Goal: Find contact information: Find contact information

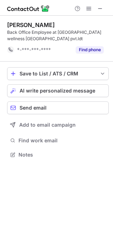
scroll to position [149, 113]
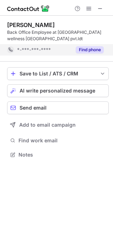
click at [87, 49] on button "Find phone" at bounding box center [90, 49] width 28 height 7
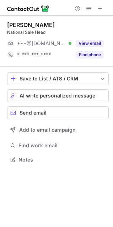
scroll to position [3, 3]
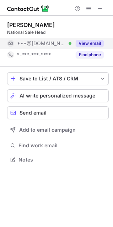
click at [90, 43] on button "View email" at bounding box center [90, 43] width 28 height 7
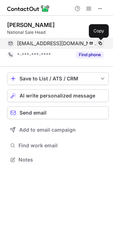
click at [99, 43] on span at bounding box center [100, 44] width 6 height 6
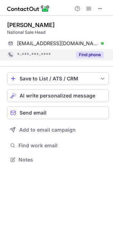
click at [83, 55] on button "Find phone" at bounding box center [90, 54] width 28 height 7
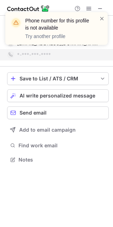
click at [83, 55] on div "Phone number for this profile is not available Try another profile" at bounding box center [57, 31] width 114 height 53
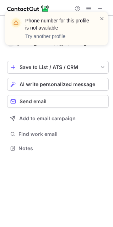
scroll to position [143, 113]
click at [104, 17] on span at bounding box center [102, 18] width 6 height 7
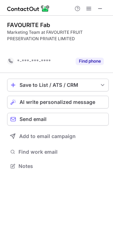
scroll to position [149, 113]
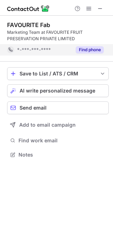
click at [96, 50] on button "Find phone" at bounding box center [90, 49] width 28 height 7
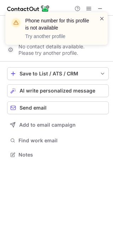
click at [99, 17] on span at bounding box center [102, 18] width 6 height 7
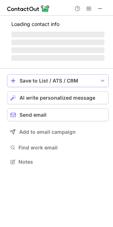
scroll to position [3, 3]
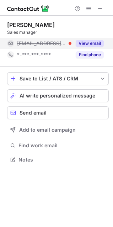
click at [87, 44] on button "View email" at bounding box center [90, 43] width 28 height 7
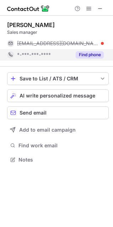
click at [90, 55] on button "Find phone" at bounding box center [90, 54] width 28 height 7
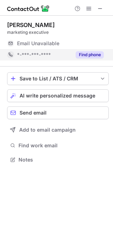
click at [88, 54] on button "Find phone" at bounding box center [90, 54] width 28 height 7
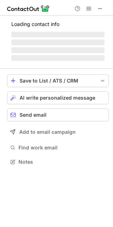
scroll to position [161, 113]
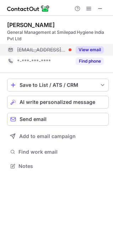
click at [90, 49] on button "View email" at bounding box center [90, 49] width 28 height 7
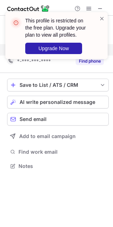
click at [107, 17] on div "This profile is restricted on the free plan. Upgrade your plan to view all prof…" at bounding box center [56, 35] width 102 height 47
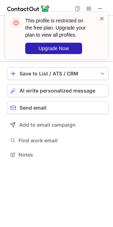
click at [101, 17] on span at bounding box center [102, 18] width 6 height 7
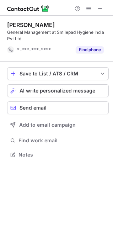
click at [86, 50] on button "Find phone" at bounding box center [90, 49] width 28 height 7
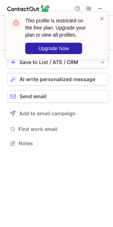
scroll to position [3, 3]
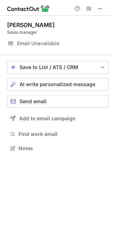
click at [42, 44] on span "Email Unavailable" at bounding box center [38, 43] width 42 height 6
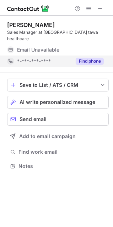
click at [86, 58] on button "Find phone" at bounding box center [90, 61] width 28 height 7
